Goal: Book appointment/travel/reservation

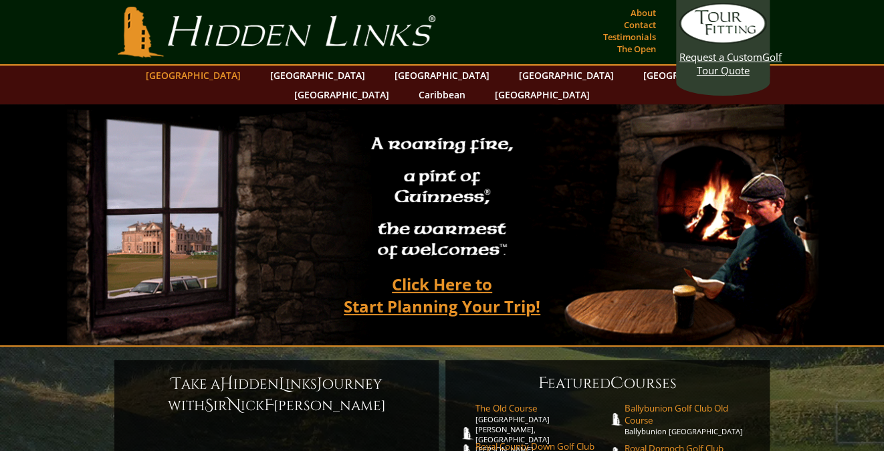
click at [223, 75] on link "[GEOGRAPHIC_DATA]" at bounding box center [193, 75] width 108 height 19
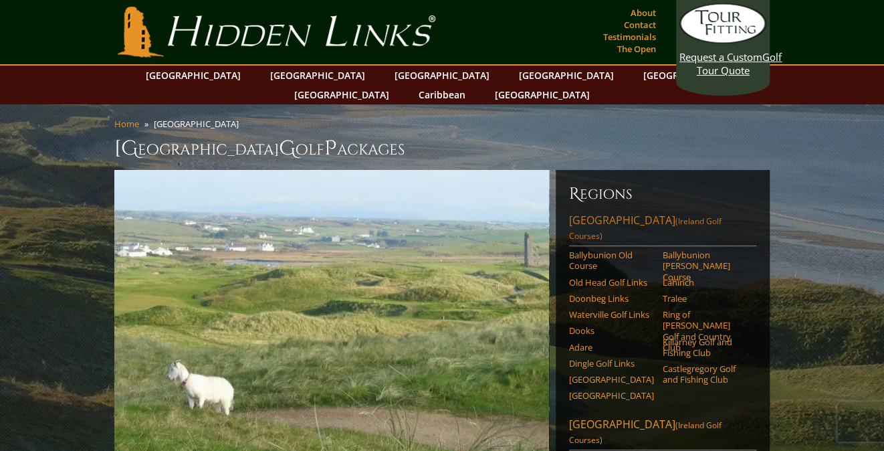
click at [606, 213] on link "[GEOGRAPHIC_DATA] ([GEOGRAPHIC_DATA] Golf Courses)" at bounding box center [662, 229] width 187 height 33
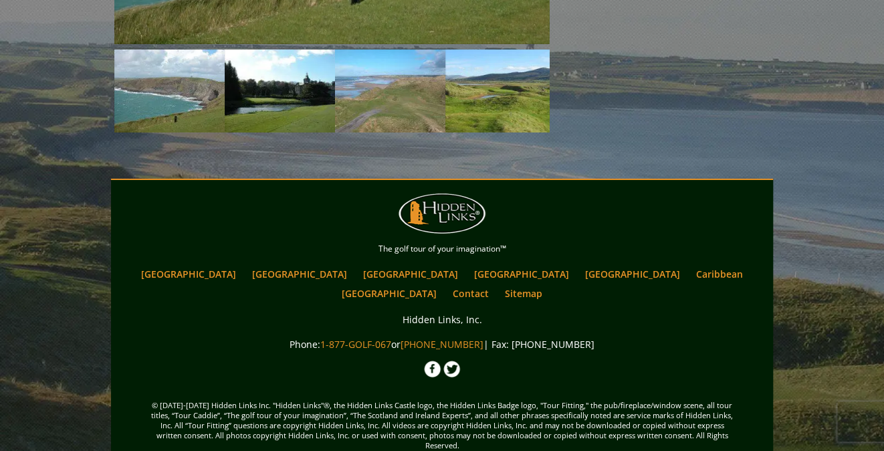
scroll to position [2067, 0]
